Goal: Information Seeking & Learning: Learn about a topic

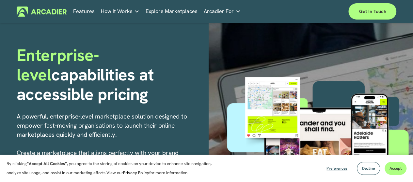
scroll to position [65, 0]
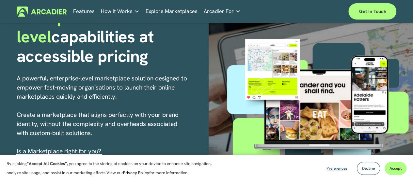
click at [0, 0] on h5 "Why Arcadier" at bounding box center [0, 0] width 0 height 0
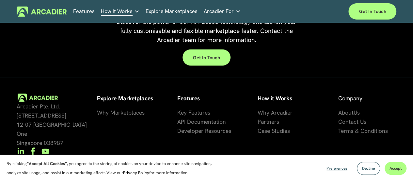
scroll to position [627, 0]
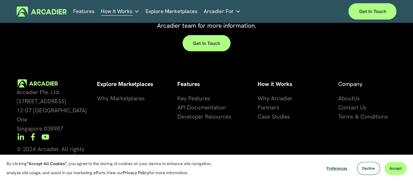
click at [358, 102] on span "Us" at bounding box center [356, 99] width 6 height 8
click at [350, 100] on span "About" at bounding box center [345, 99] width 15 height 8
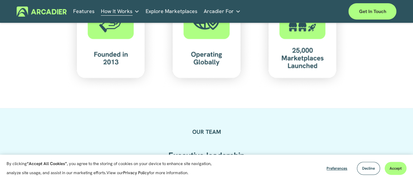
scroll to position [588, 0]
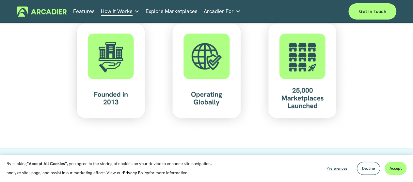
click at [129, 96] on div at bounding box center [110, 71] width 92 height 119
click at [219, 92] on div at bounding box center [206, 71] width 92 height 119
click at [296, 94] on div at bounding box center [302, 71] width 92 height 119
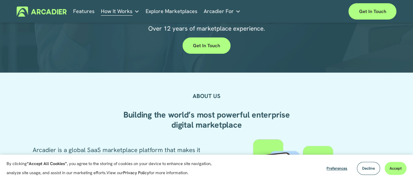
scroll to position [33, 0]
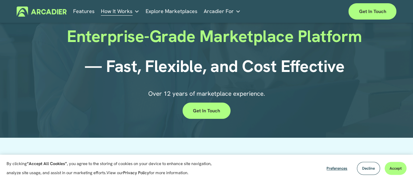
click at [0, 0] on h5 "Why Arcadier" at bounding box center [0, 0] width 0 height 0
